Goal: Information Seeking & Learning: Learn about a topic

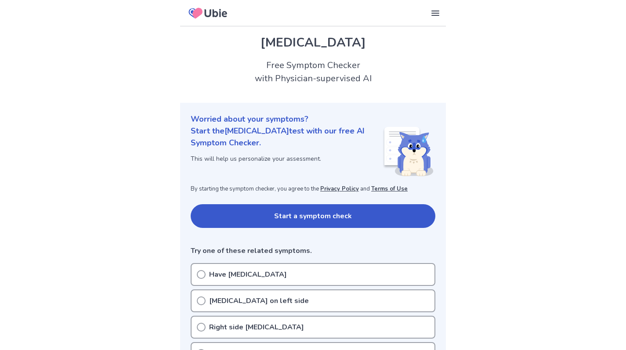
click at [342, 212] on button "Start a symptom check" at bounding box center [313, 216] width 245 height 24
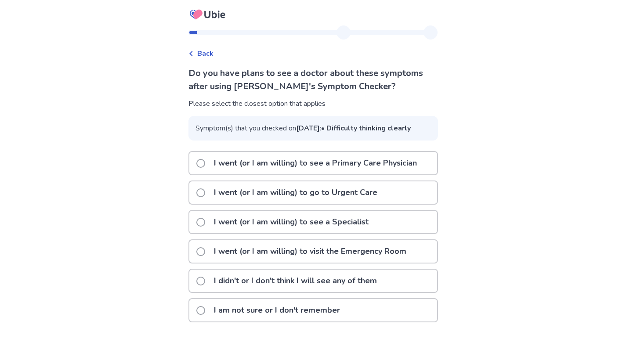
click at [468, 147] on div "Back Do you have plans to see a doctor about these symptoms after using Ubie's …" at bounding box center [313, 175] width 626 height 350
click at [247, 263] on p "I went (or I am willing) to visit the Emergency Room" at bounding box center [310, 251] width 203 height 22
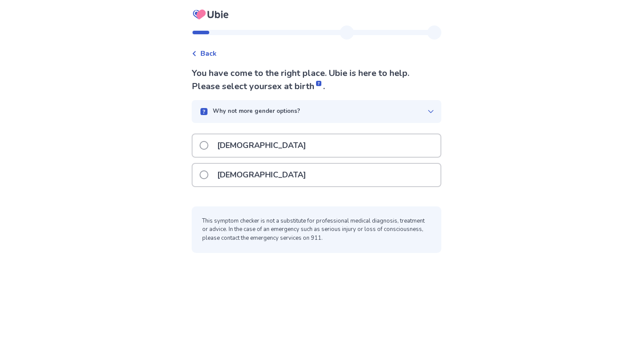
click at [263, 178] on div "[DEMOGRAPHIC_DATA]" at bounding box center [317, 175] width 248 height 22
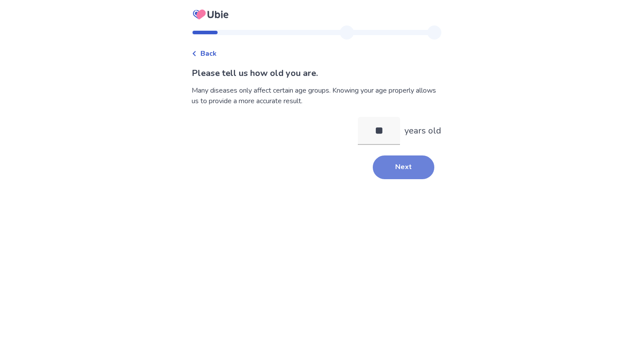
type input "**"
click at [406, 162] on button "Next" at bounding box center [404, 168] width 62 height 24
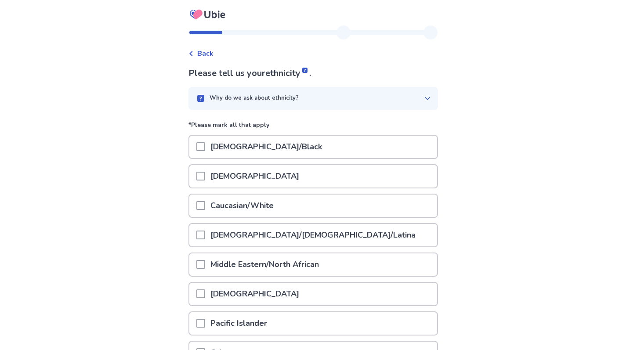
click at [299, 207] on div "Caucasian/White" at bounding box center [313, 206] width 248 height 22
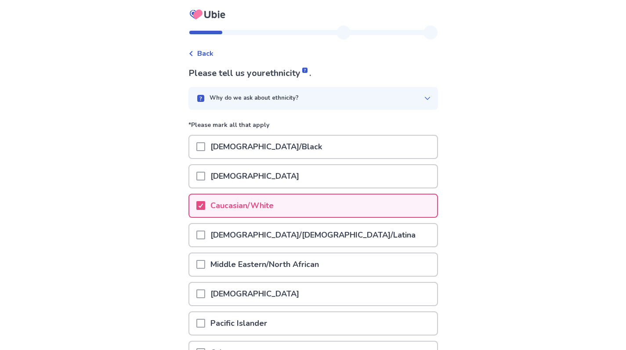
click at [300, 225] on p "[DEMOGRAPHIC_DATA]/[DEMOGRAPHIC_DATA]/Latina" at bounding box center [313, 235] width 216 height 22
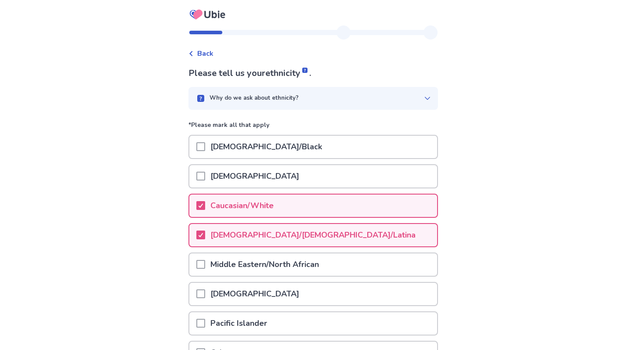
scroll to position [93, 0]
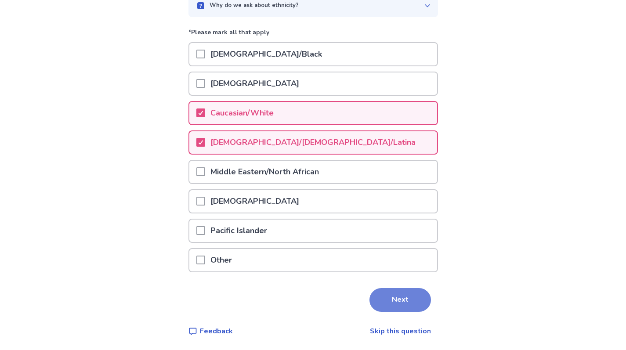
click at [387, 302] on button "Next" at bounding box center [401, 300] width 62 height 24
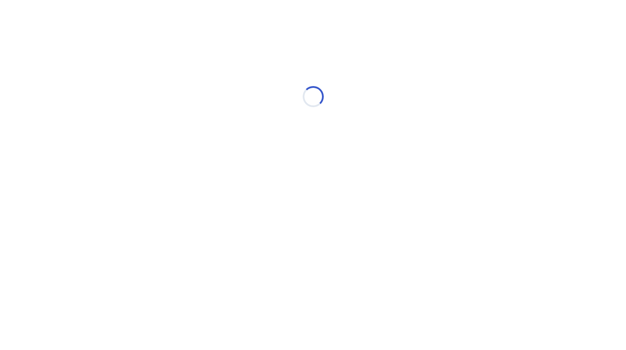
scroll to position [0, 0]
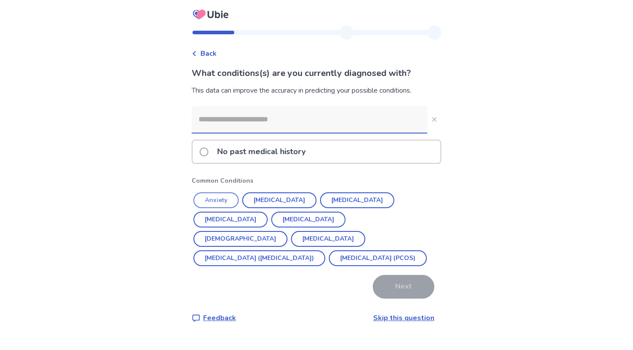
click at [230, 200] on button "Anxiety" at bounding box center [215, 201] width 45 height 16
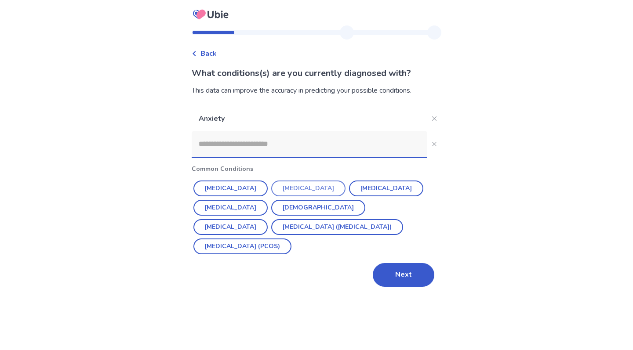
click at [299, 190] on button "[MEDICAL_DATA]" at bounding box center [308, 189] width 74 height 16
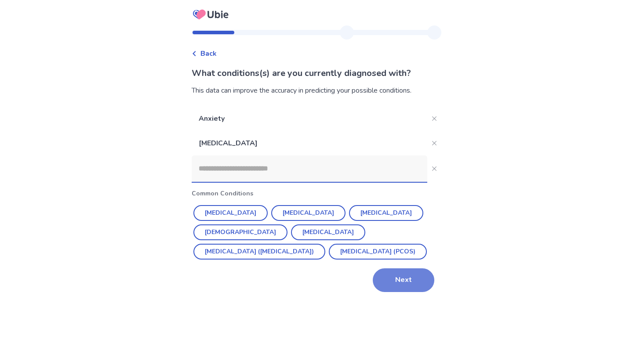
click at [400, 285] on button "Next" at bounding box center [404, 281] width 62 height 24
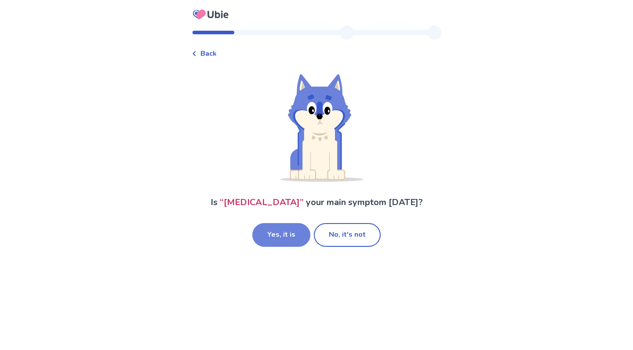
click at [296, 232] on button "Yes, it is" at bounding box center [281, 235] width 58 height 24
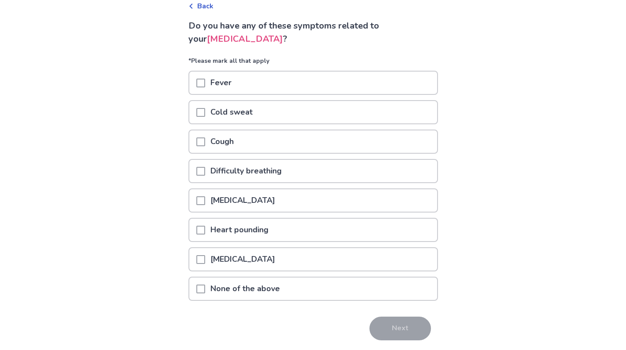
scroll to position [76, 0]
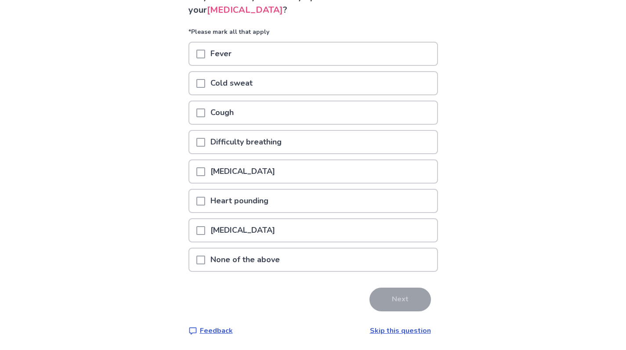
click at [309, 209] on div "Heart pounding" at bounding box center [313, 201] width 248 height 22
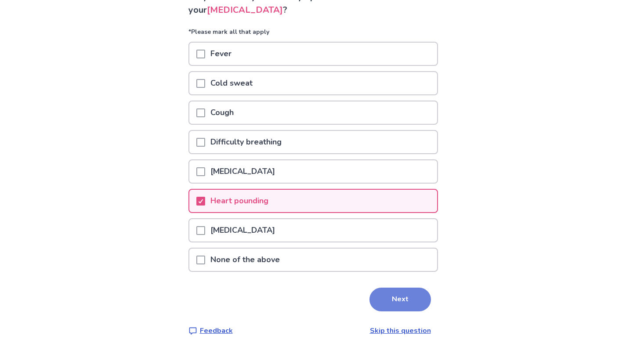
click at [390, 311] on button "Next" at bounding box center [401, 300] width 62 height 24
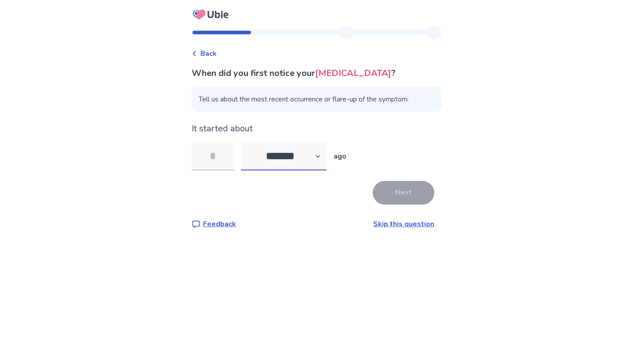
select select "*"
click at [215, 170] on input "tel" at bounding box center [213, 156] width 42 height 28
type input "**"
click at [384, 187] on button "Next" at bounding box center [404, 193] width 62 height 24
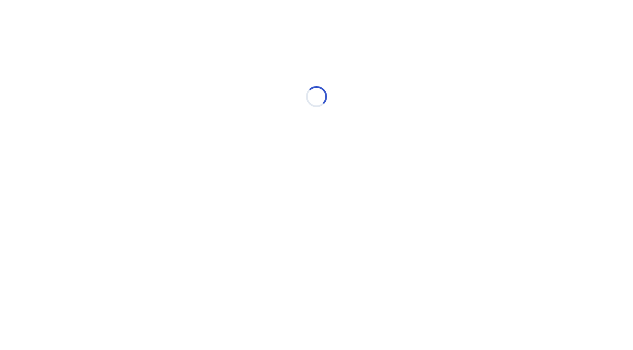
select select "*"
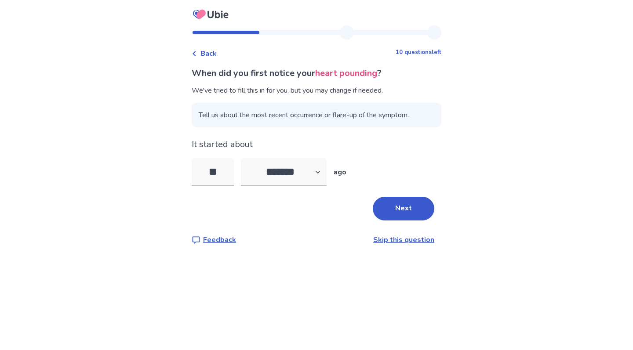
type input "*"
click at [404, 204] on button "Next" at bounding box center [404, 209] width 62 height 24
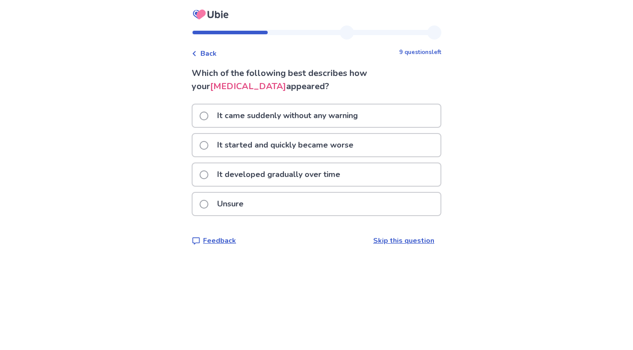
click at [324, 123] on p "It came suddenly without any warning" at bounding box center [287, 116] width 151 height 22
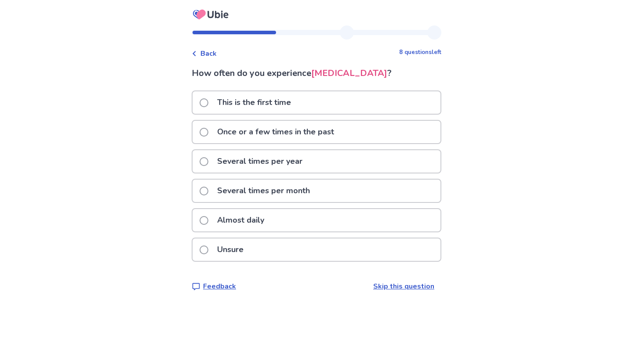
click at [303, 247] on div "Unsure" at bounding box center [317, 250] width 248 height 22
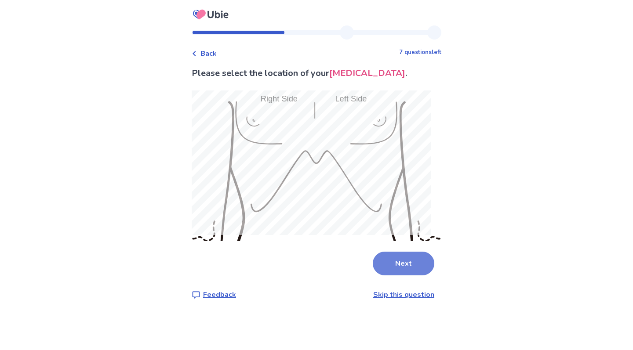
click at [408, 258] on button "Next" at bounding box center [404, 264] width 62 height 24
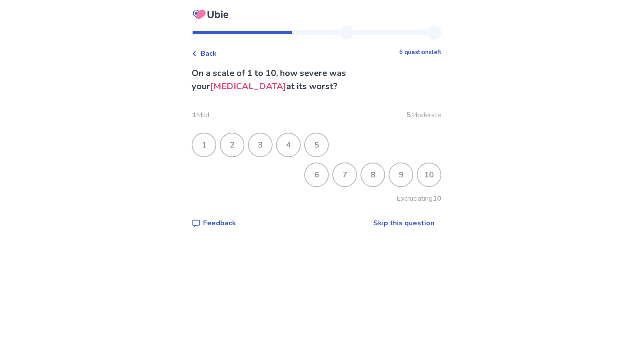
click at [215, 145] on div "1" at bounding box center [204, 145] width 23 height 23
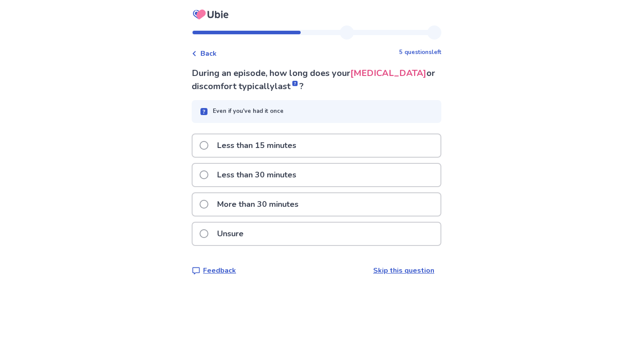
click at [215, 145] on label "Less than 15 minutes" at bounding box center [251, 145] width 102 height 22
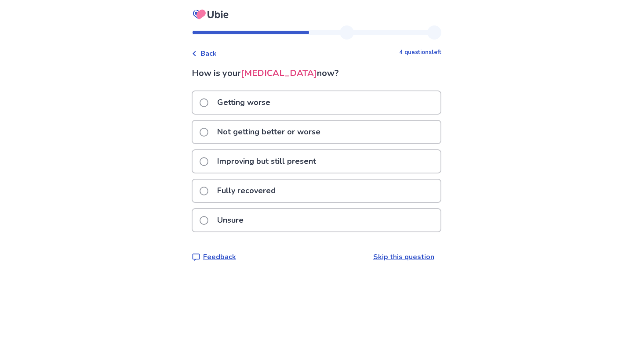
click at [245, 219] on p "Unsure" at bounding box center [230, 220] width 37 height 22
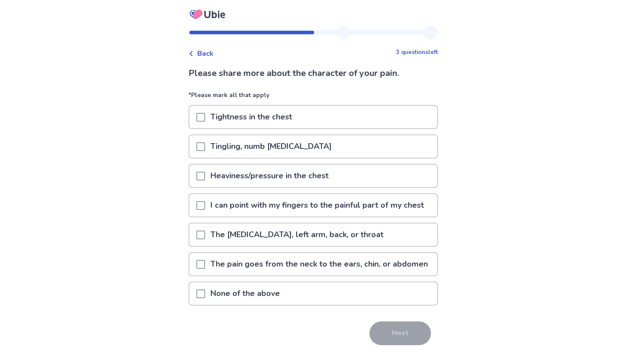
click at [281, 120] on p "Tightness in the chest" at bounding box center [251, 117] width 92 height 22
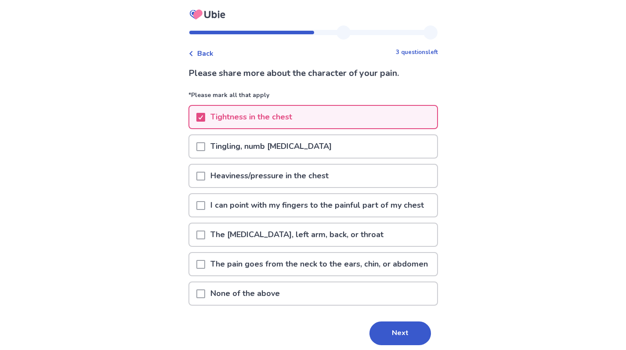
click at [281, 147] on p "Tingling, numb chest pain" at bounding box center [271, 146] width 132 height 22
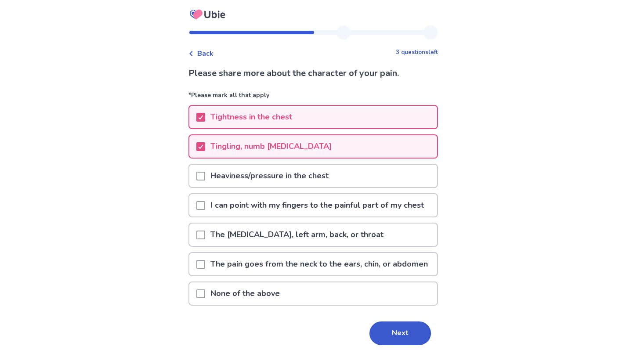
click at [357, 180] on div "Heaviness/pressure in the chest" at bounding box center [313, 176] width 248 height 22
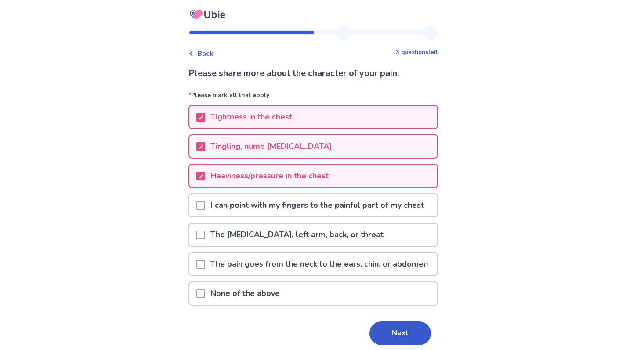
click at [476, 235] on div "Back 3 questions left Please share more about the character of your pain. *Plea…" at bounding box center [313, 192] width 626 height 384
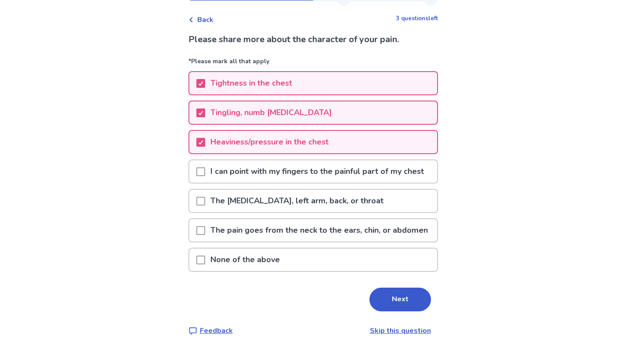
scroll to position [63, 0]
click at [315, 131] on p "Heaviness/pressure in the chest" at bounding box center [269, 142] width 129 height 22
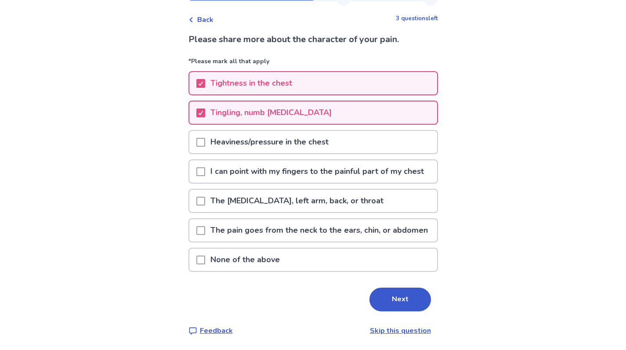
click at [281, 72] on p "Tightness in the chest" at bounding box center [251, 83] width 92 height 22
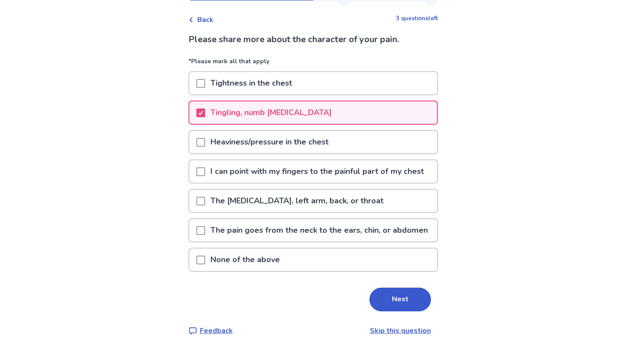
click at [330, 131] on p "Heaviness/pressure in the chest" at bounding box center [269, 142] width 129 height 22
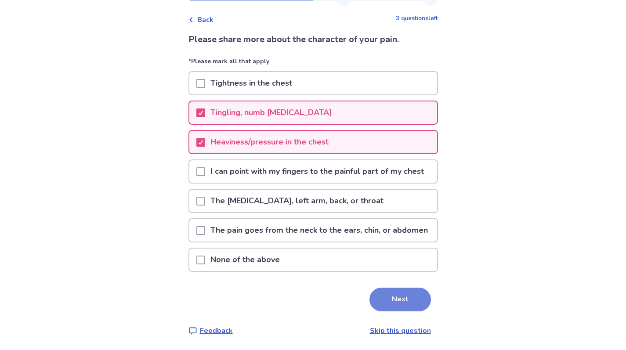
click at [380, 305] on button "Next" at bounding box center [401, 300] width 62 height 24
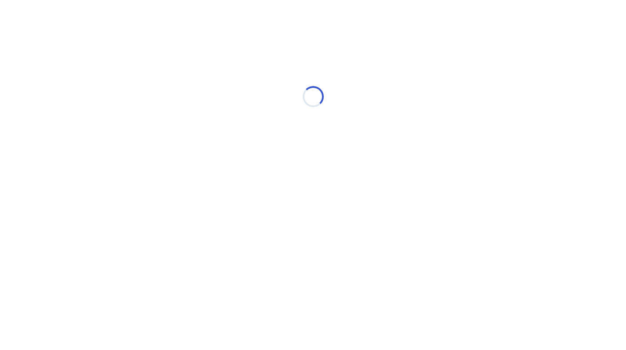
scroll to position [0, 0]
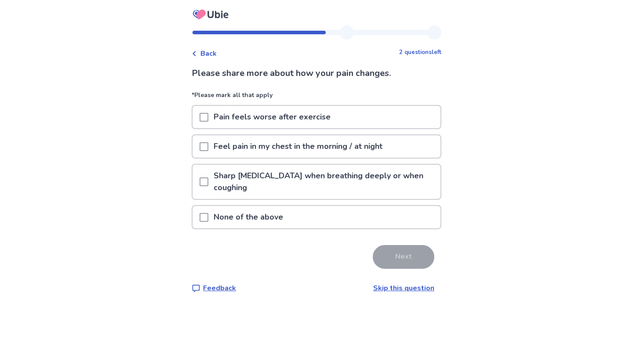
click at [285, 215] on p "None of the above" at bounding box center [248, 217] width 80 height 22
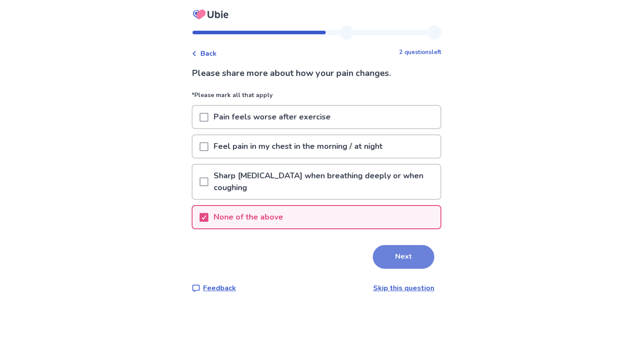
click at [385, 263] on button "Next" at bounding box center [404, 257] width 62 height 24
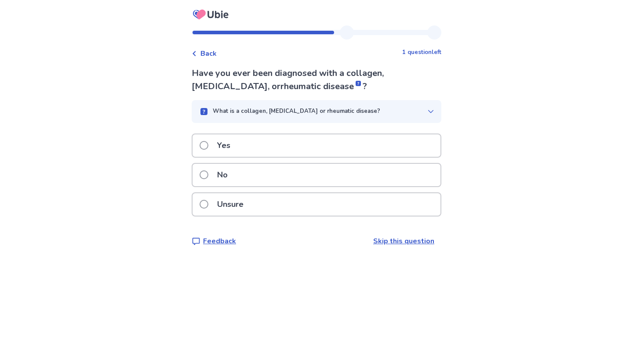
click at [291, 204] on div "Unsure" at bounding box center [317, 204] width 248 height 22
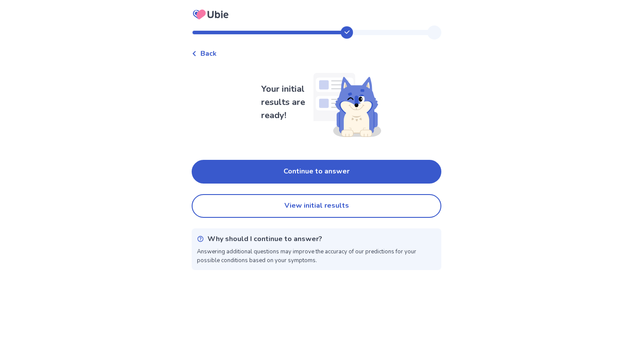
click at [208, 53] on span "Back" at bounding box center [208, 53] width 16 height 11
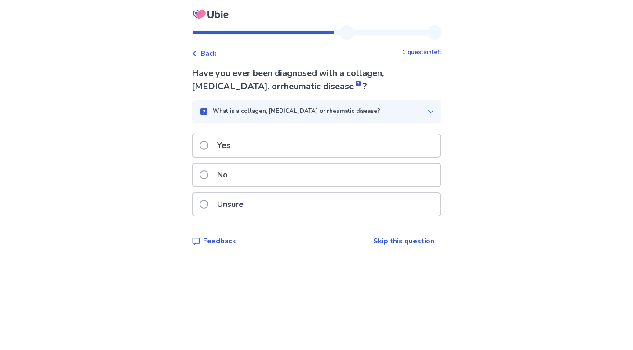
click at [269, 178] on div "No" at bounding box center [317, 175] width 248 height 22
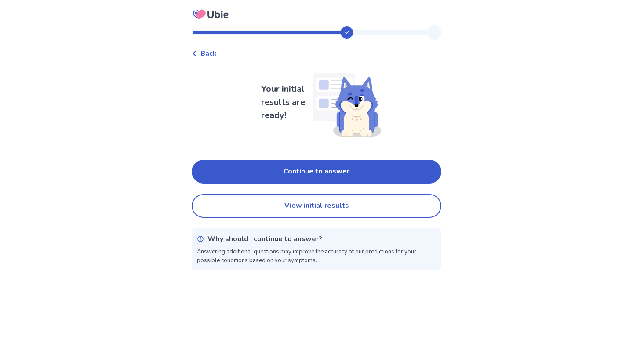
click at [269, 178] on button "Continue to answer" at bounding box center [317, 172] width 250 height 24
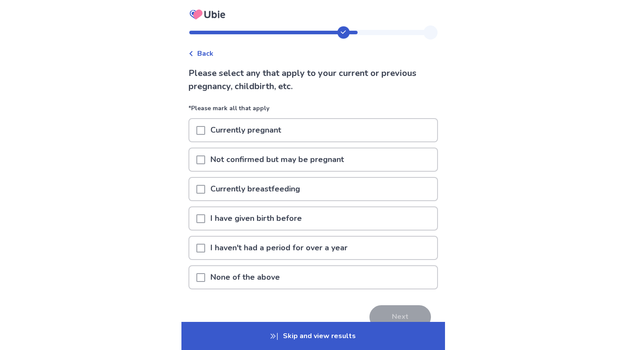
click at [206, 53] on span "Back" at bounding box center [205, 53] width 16 height 11
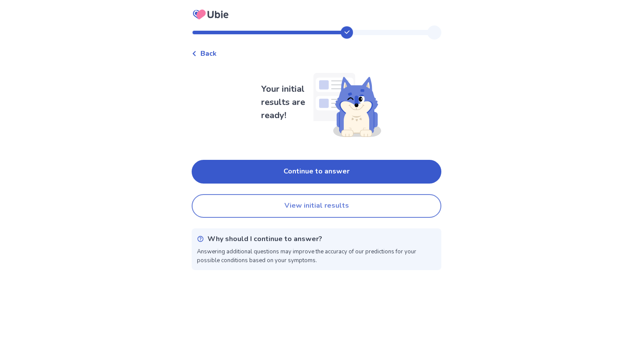
click at [276, 206] on button "View initial results" at bounding box center [317, 206] width 250 height 24
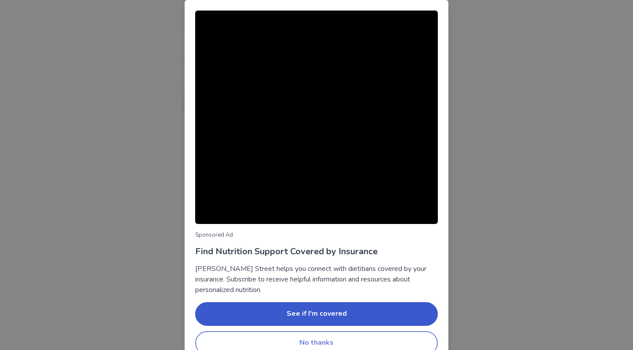
click at [359, 339] on button "No thanks" at bounding box center [316, 343] width 243 height 24
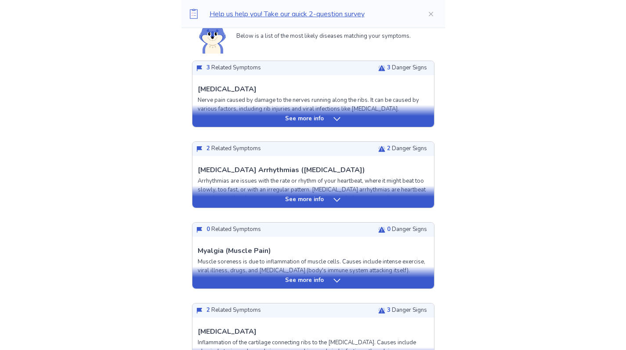
scroll to position [211, 0]
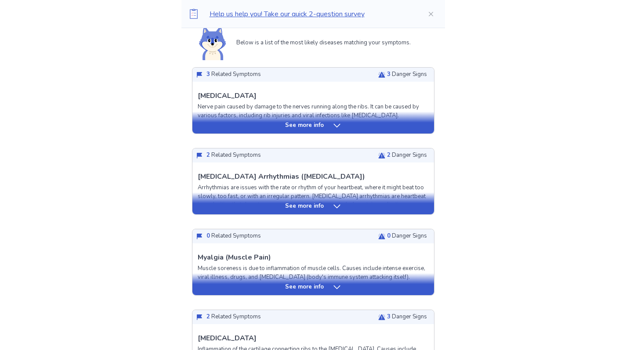
click at [297, 125] on p "See more info" at bounding box center [304, 125] width 39 height 9
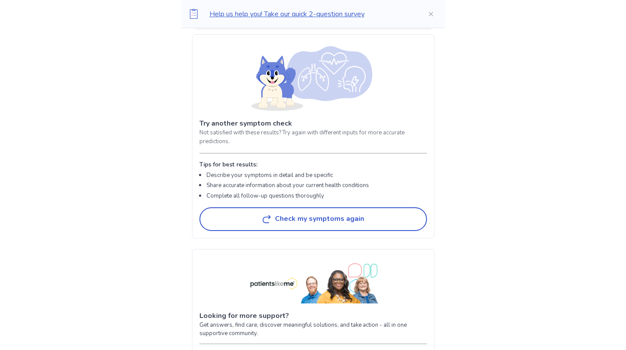
scroll to position [2105, 0]
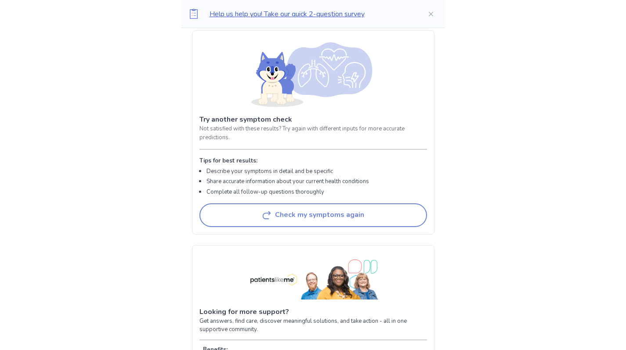
click at [328, 214] on button "Check my symptoms again" at bounding box center [314, 216] width 228 height 24
